Goal: Task Accomplishment & Management: Manage account settings

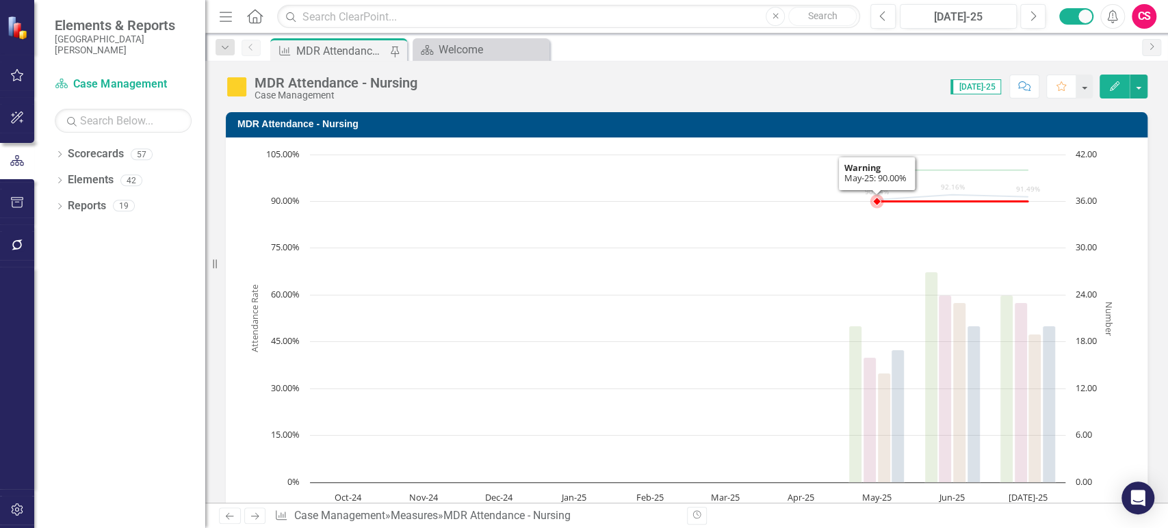
click at [705, 277] on rect "Interactive chart" at bounding box center [681, 353] width 884 height 411
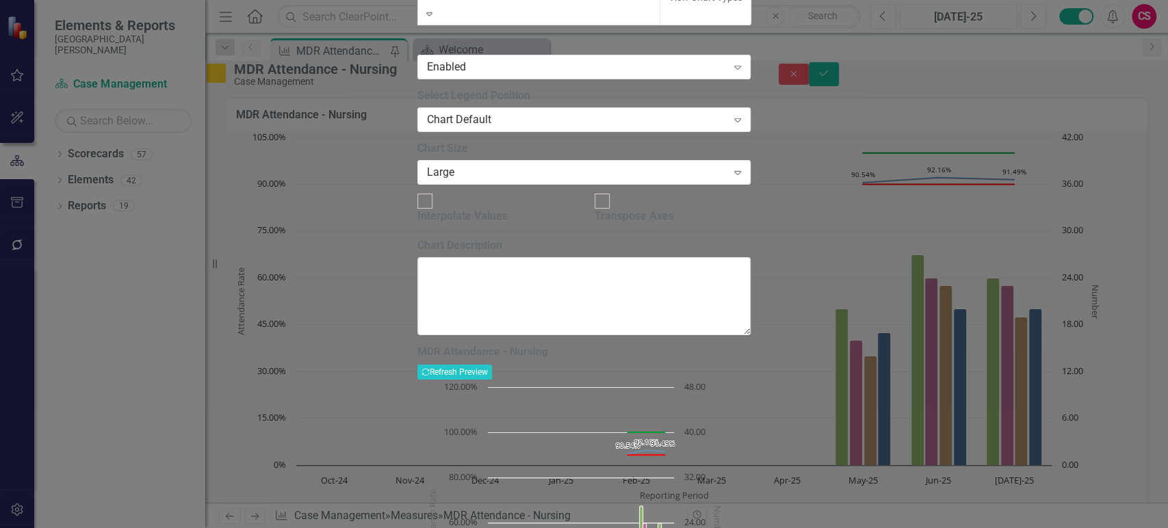
scroll to position [1120, 0]
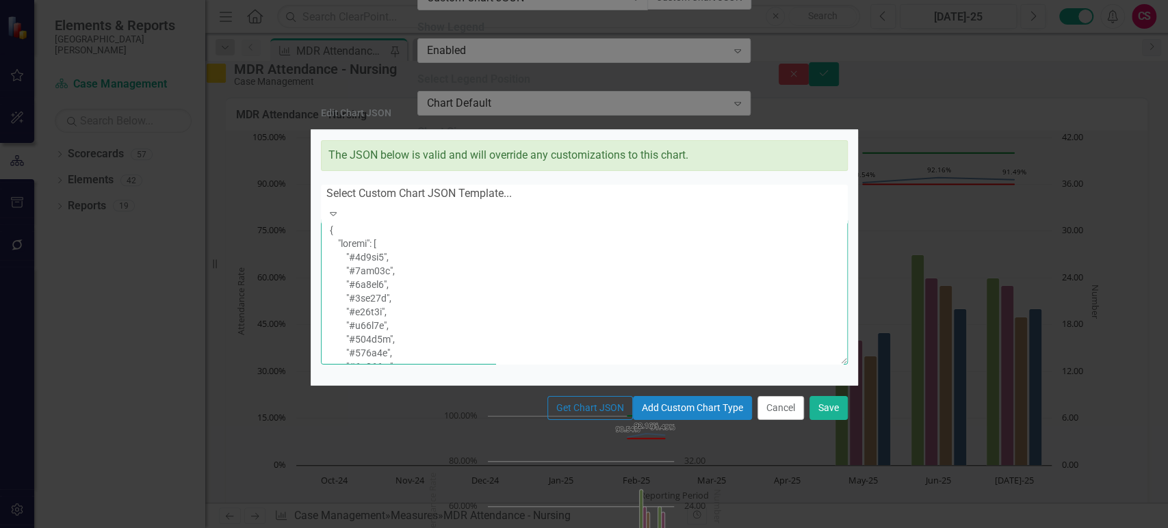
click at [565, 307] on textarea at bounding box center [584, 291] width 527 height 146
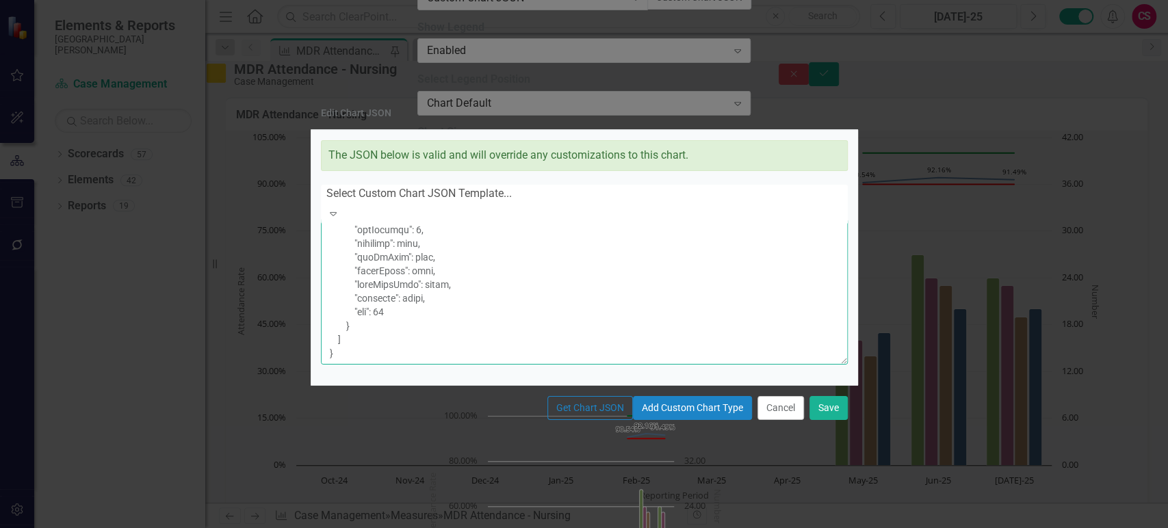
scroll to position [3170, 0]
click at [507, 309] on textarea at bounding box center [584, 291] width 527 height 146
click at [488, 295] on textarea at bounding box center [584, 291] width 527 height 146
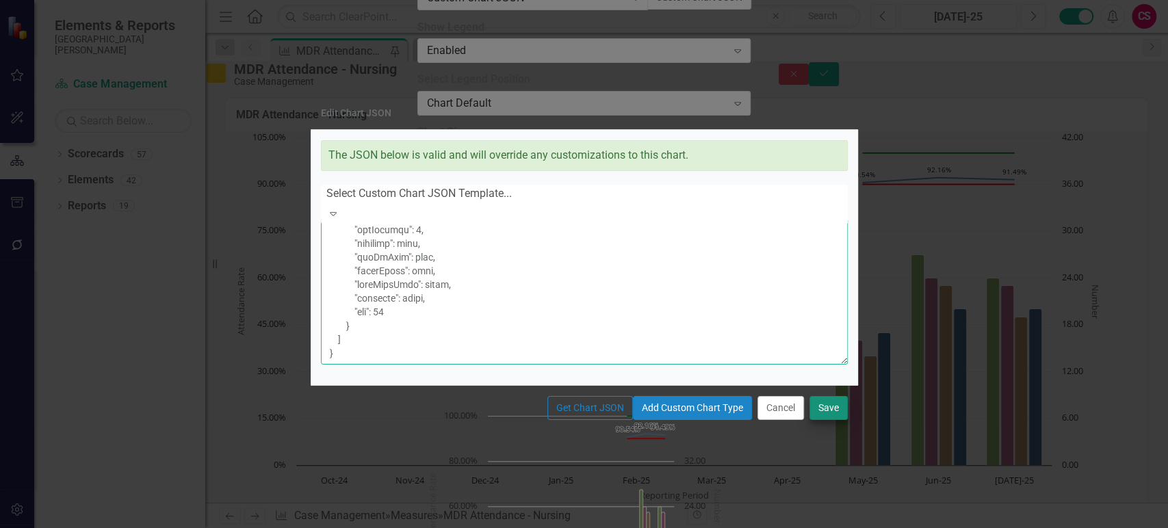
type textarea "{ "colors": [ "#6b8eb2", "#6bb28e", "#8e6bb2", "#8eb26b", "#b26b8e", "#b28e6b",…"
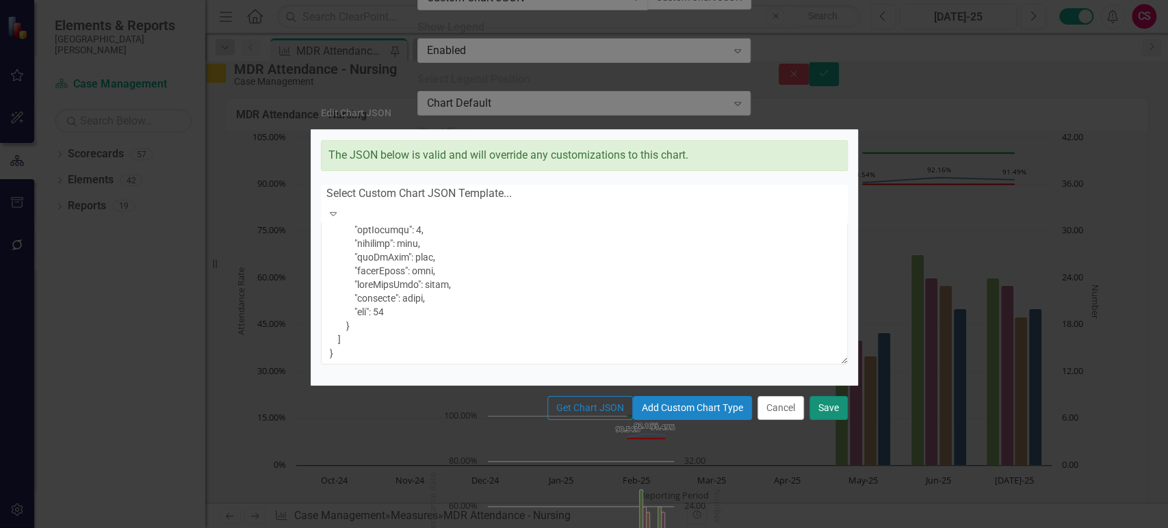
click at [837, 420] on button "Save" at bounding box center [829, 408] width 38 height 24
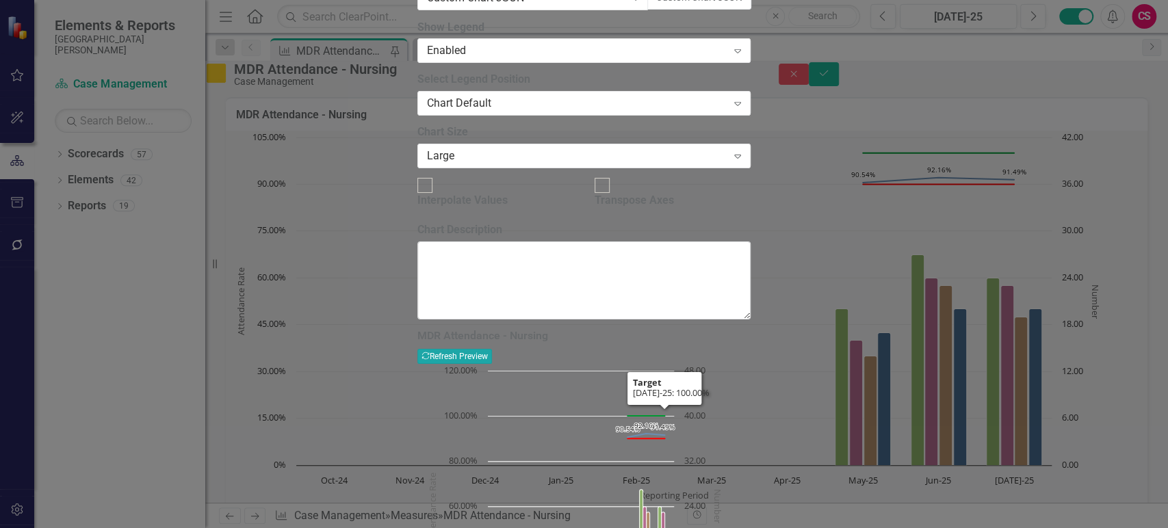
click at [492, 349] on button "Recalculate Refresh Preview" at bounding box center [454, 356] width 75 height 15
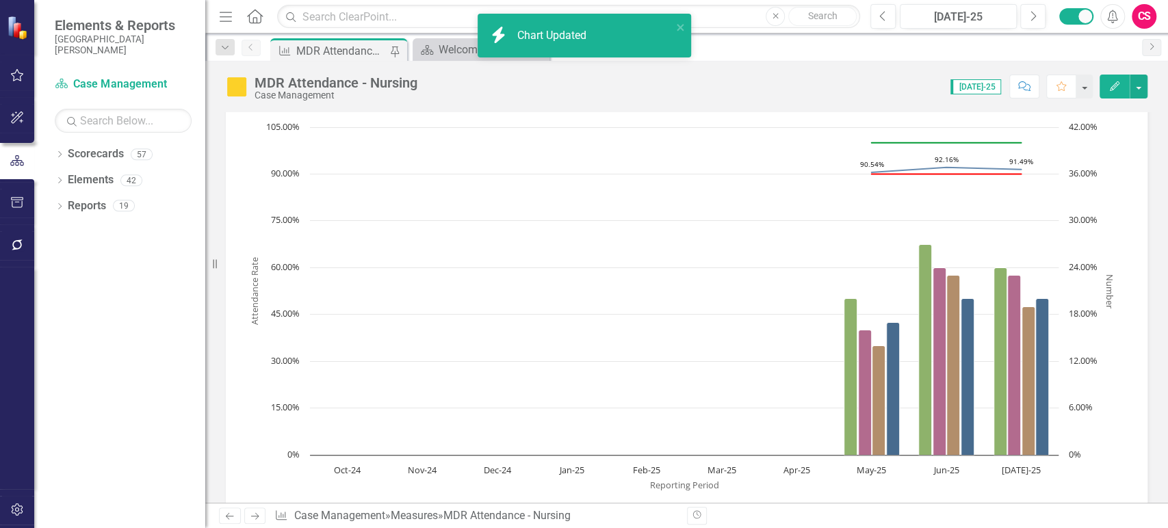
scroll to position [0, 0]
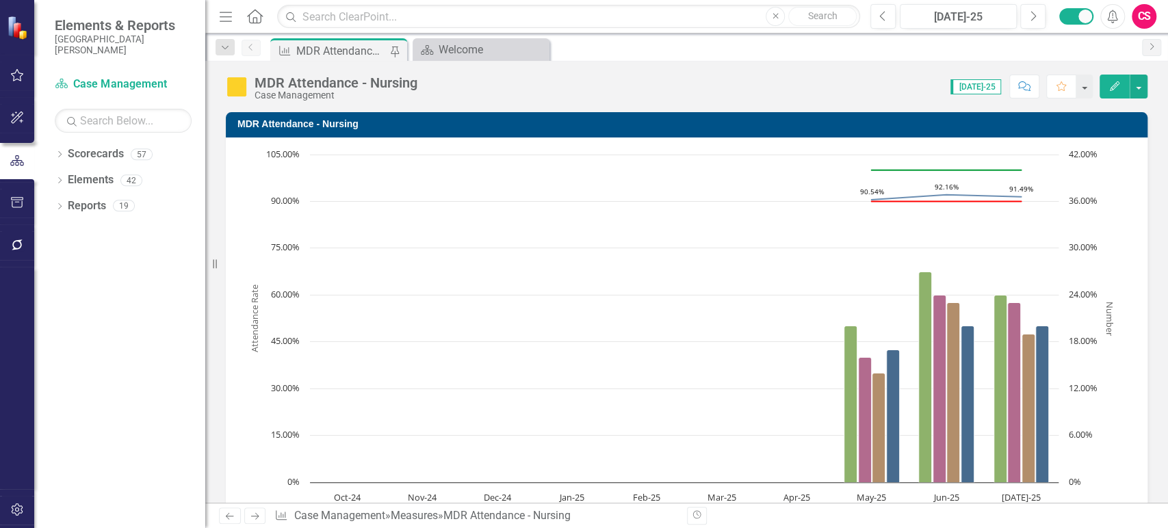
click at [661, 263] on rect "Interactive chart" at bounding box center [681, 353] width 884 height 411
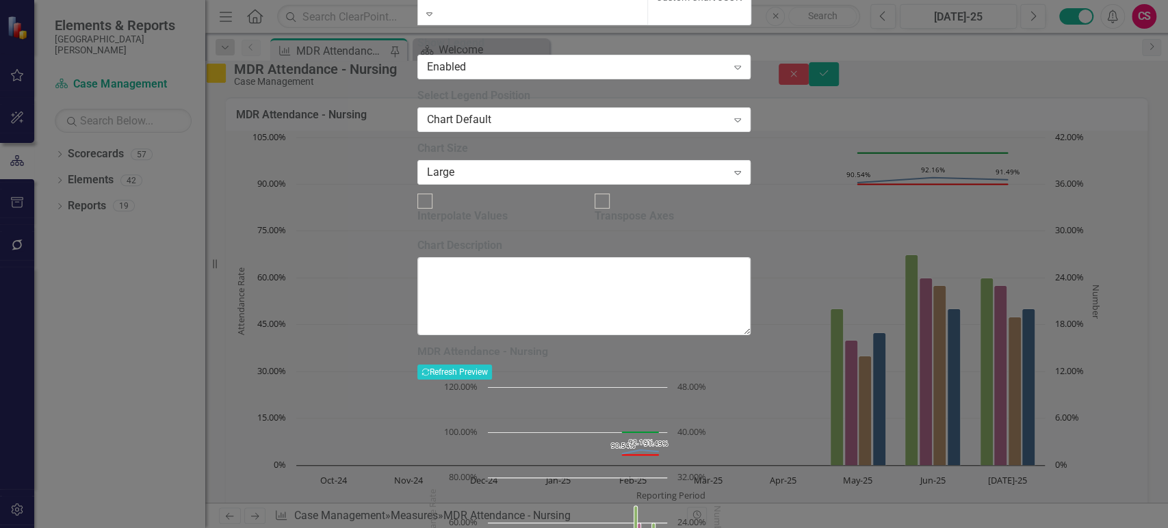
scroll to position [1120, 0]
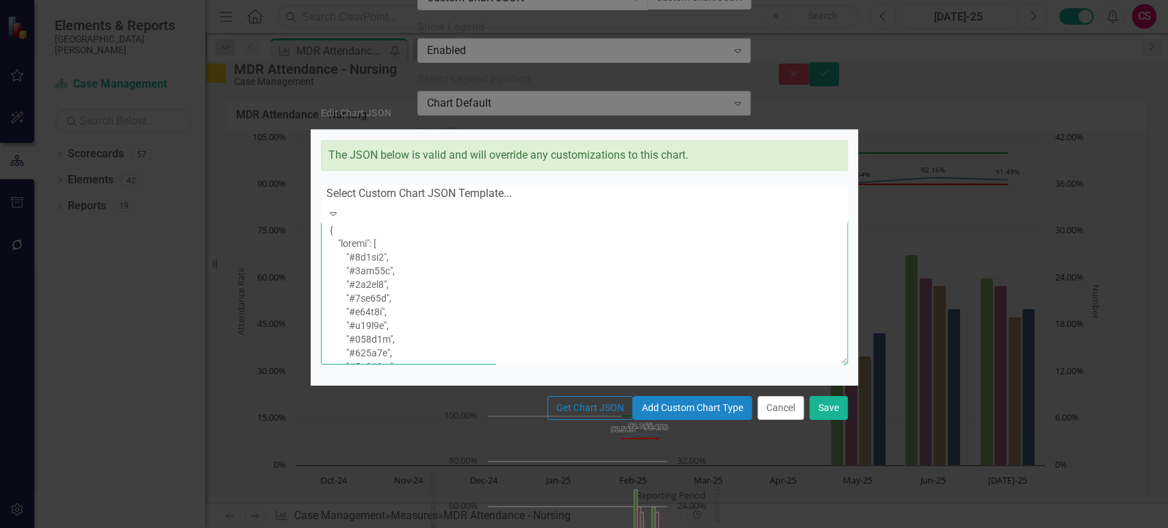
click at [535, 283] on textarea at bounding box center [584, 291] width 527 height 146
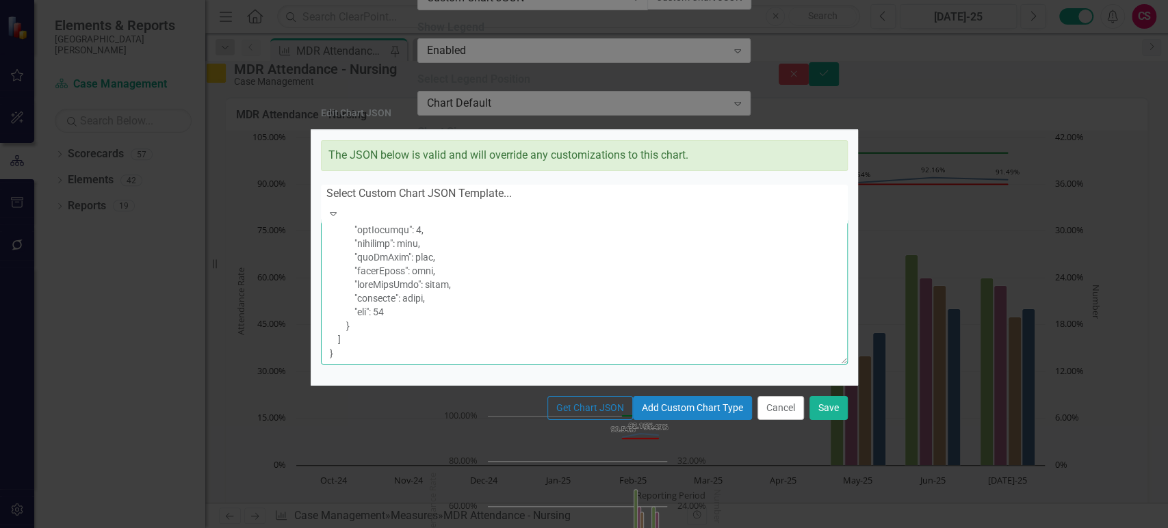
scroll to position [3345, 0]
click at [395, 261] on textarea at bounding box center [584, 291] width 527 height 146
drag, startPoint x: 398, startPoint y: 337, endPoint x: 378, endPoint y: 210, distance: 128.9
click at [378, 218] on textarea at bounding box center [584, 291] width 527 height 146
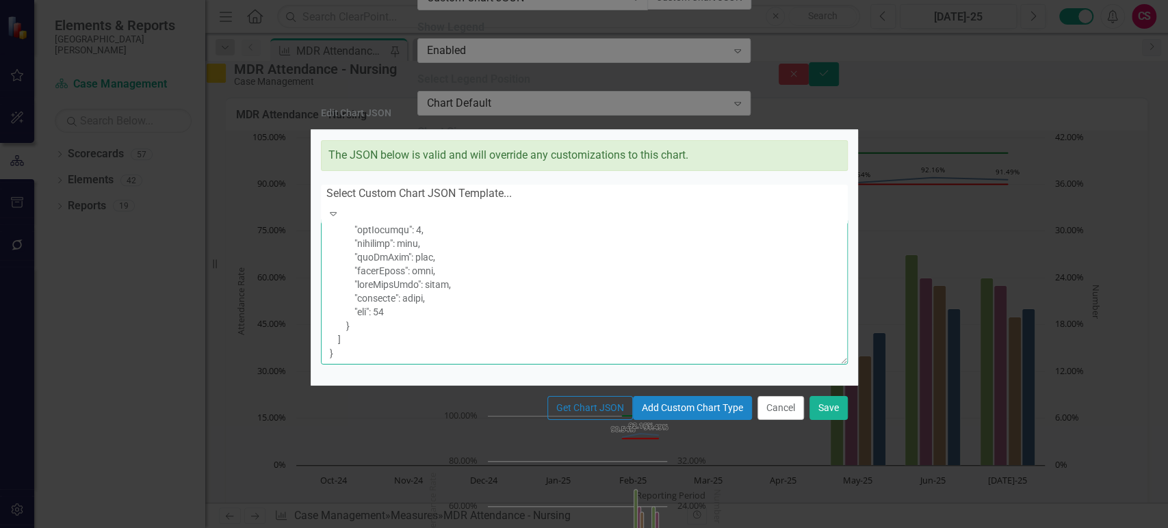
paste textarea ""title": { "text": "Attendance Rate" }, "minPadding": 0, "maxPadding": 0, "endO…"
click at [403, 219] on textarea at bounding box center [584, 291] width 527 height 146
click at [400, 218] on textarea at bounding box center [584, 291] width 527 height 146
drag, startPoint x: 400, startPoint y: 218, endPoint x: 482, endPoint y: 380, distance: 181.5
click at [482, 365] on textarea at bounding box center [584, 291] width 527 height 146
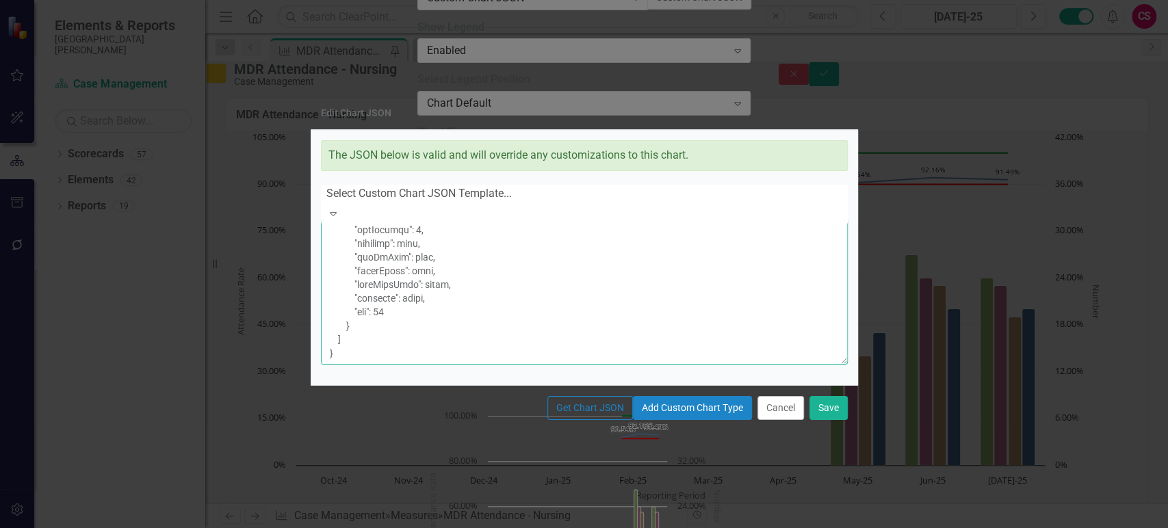
paste textarea ""text": "Attendance Rate" }, "minPadding": 0, "maxPadding": 0, "endOnTick": fal…"
type textarea "{ "colors": [ "#6b8eb2", "#6bb28e", "#8e6bb2", "#8eb26b", "#b26b8e", "#b28e6b",…"
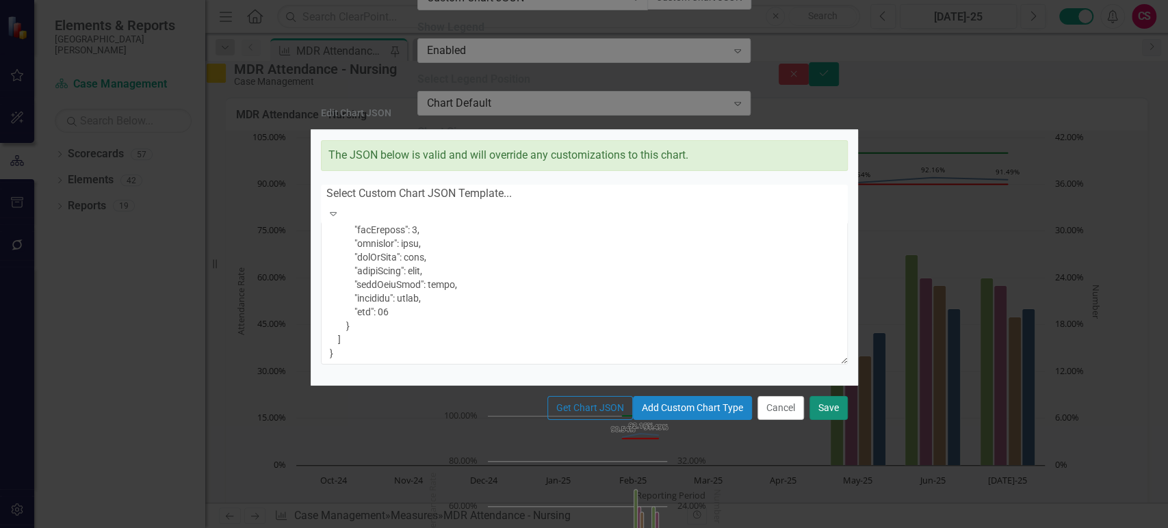
click at [833, 420] on button "Save" at bounding box center [829, 408] width 38 height 24
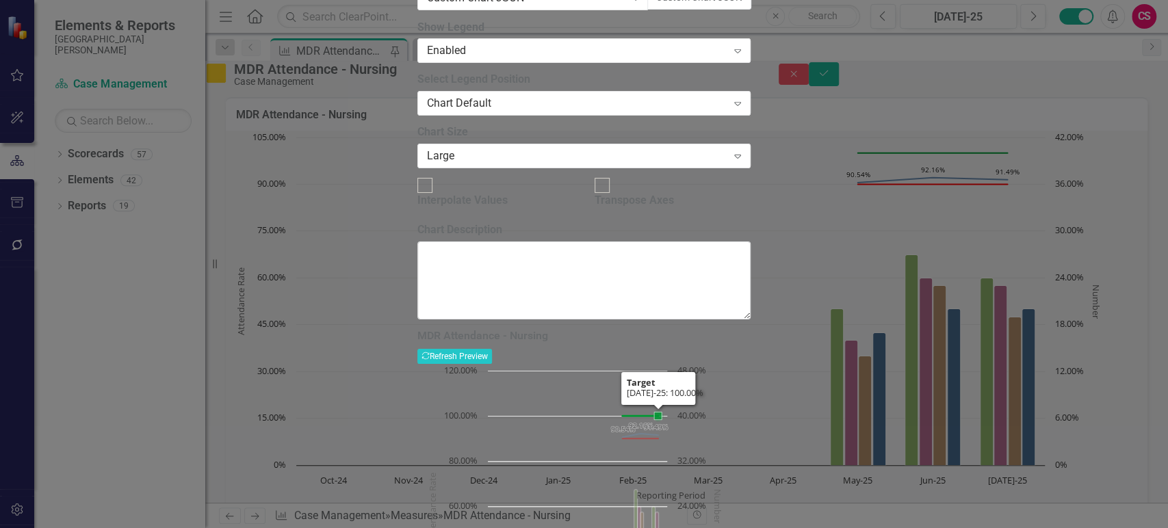
click at [751, 330] on div "MDR Attendance - Nursing Recalculate Refresh Preview" at bounding box center [583, 347] width 333 height 34
click at [492, 349] on button "Recalculate Refresh Preview" at bounding box center [454, 356] width 75 height 15
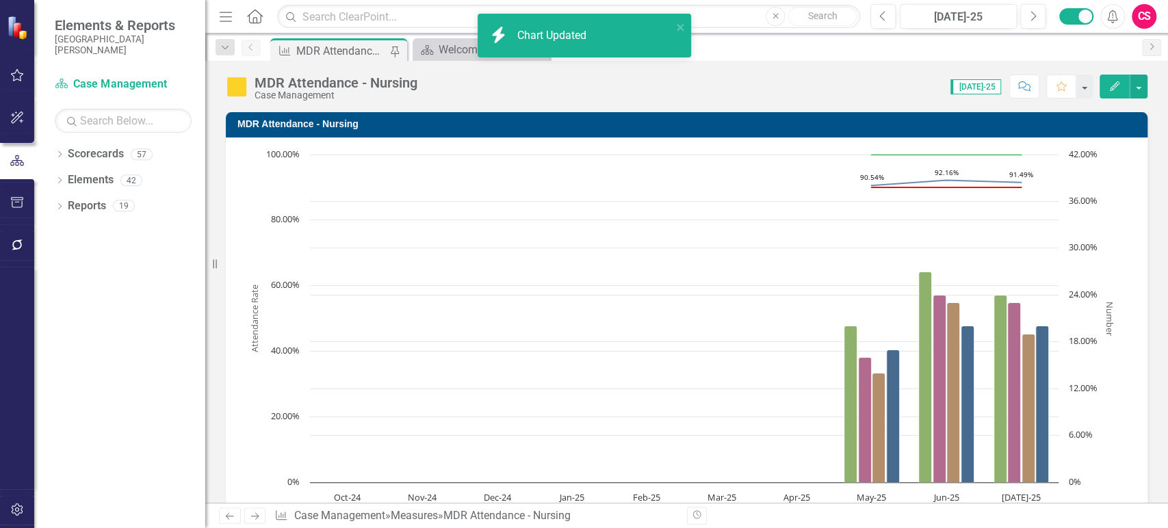
click at [701, 385] on rect "Interactive chart" at bounding box center [681, 353] width 884 height 411
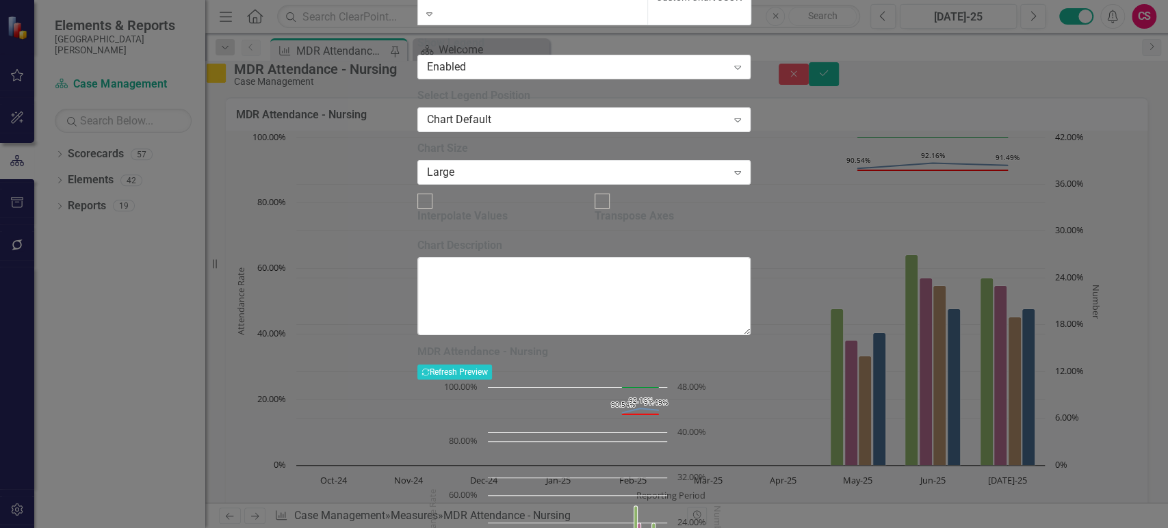
scroll to position [1120, 0]
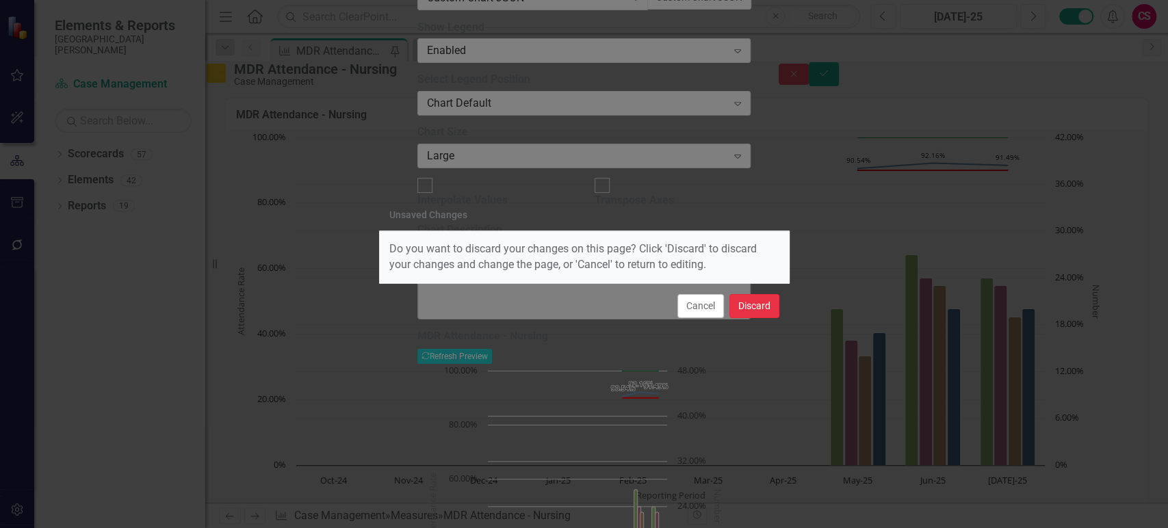
click at [771, 318] on button "Discard" at bounding box center [754, 306] width 50 height 24
